Goal: Transaction & Acquisition: Purchase product/service

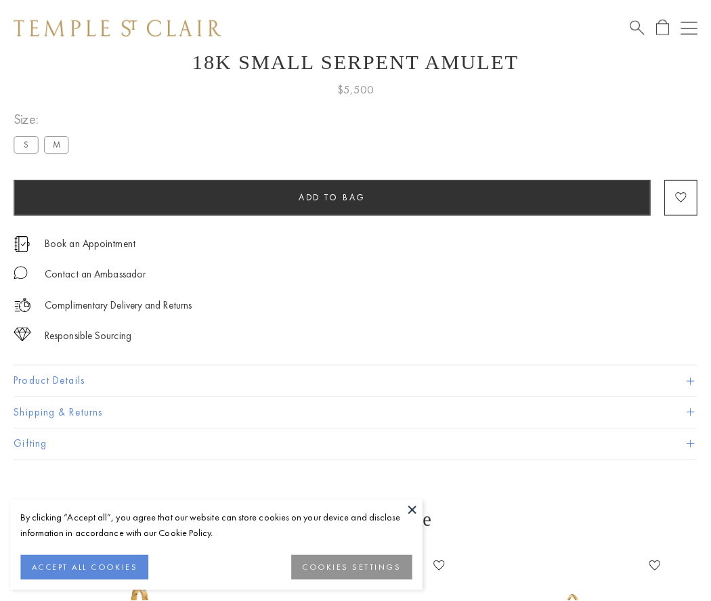
scroll to position [54, 0]
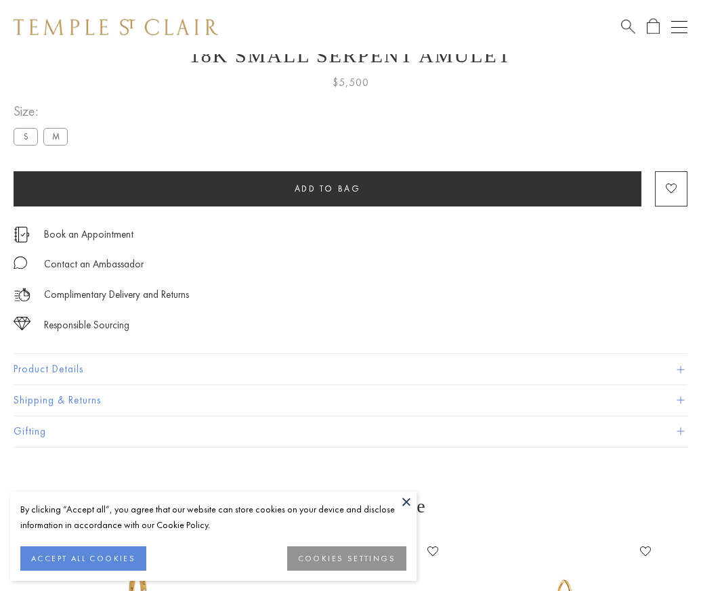
click at [327, 188] on span "Add to bag" at bounding box center [328, 189] width 66 height 12
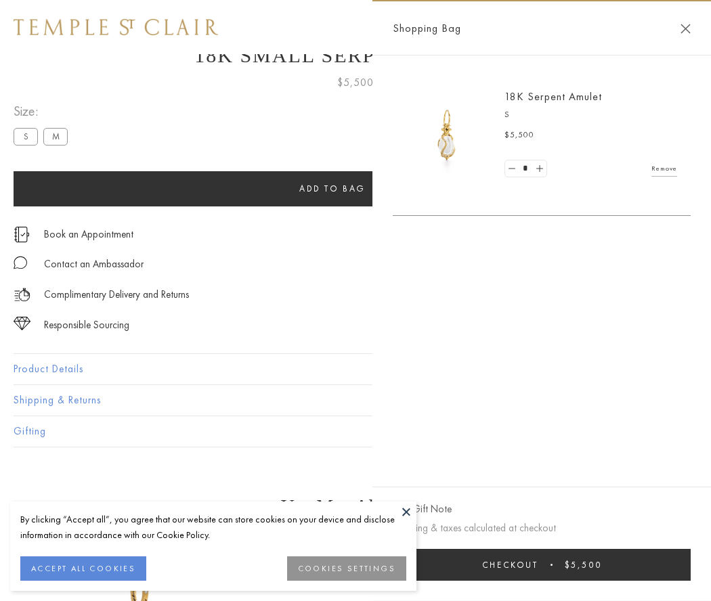
click at [545, 565] on button "Checkout $5,500" at bounding box center [542, 565] width 298 height 32
